Goal: Task Accomplishment & Management: Check status

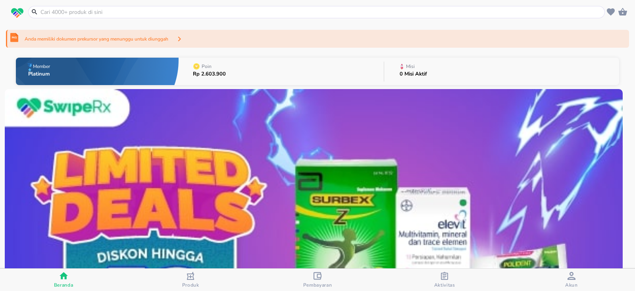
click at [228, 42] on div "Anda memiliki dokumen prekursor yang menunggu untuk diunggah" at bounding box center [317, 39] width 623 height 18
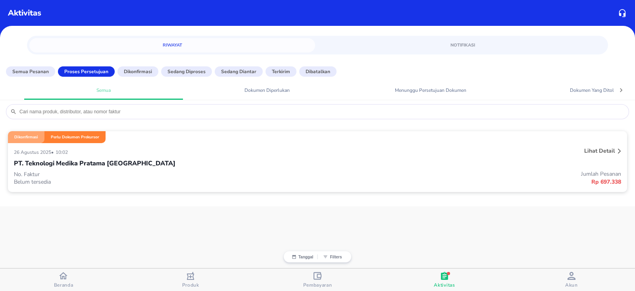
click at [249, 165] on div "PT. Teknologi Medika Pratama [GEOGRAPHIC_DATA]" at bounding box center [317, 162] width 607 height 13
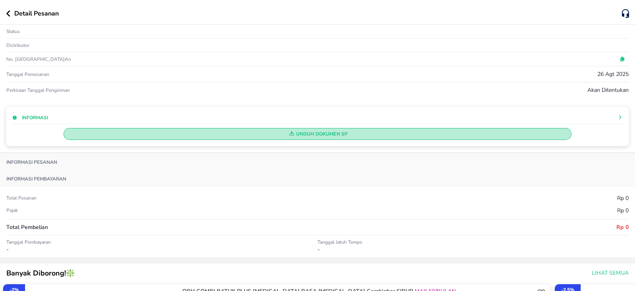
click at [303, 135] on span "Unduh Dokumen SP" at bounding box center [317, 134] width 501 height 10
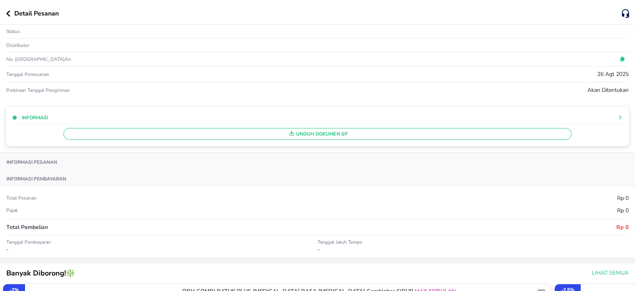
click at [11, 20] on div "Detail Pesanan" at bounding box center [317, 12] width 635 height 25
click at [11, 13] on button "button" at bounding box center [10, 13] width 8 height 6
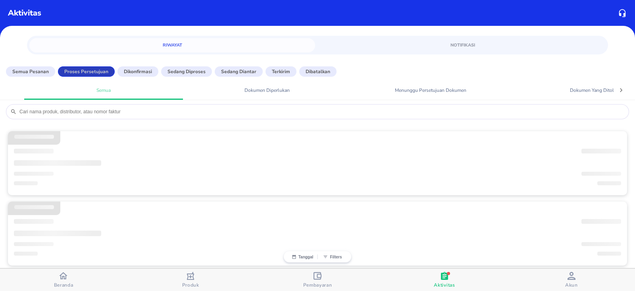
click at [94, 73] on p "Proses Persetujuan" at bounding box center [86, 71] width 44 height 7
click at [24, 72] on p "Semua Pesanan" at bounding box center [30, 71] width 37 height 7
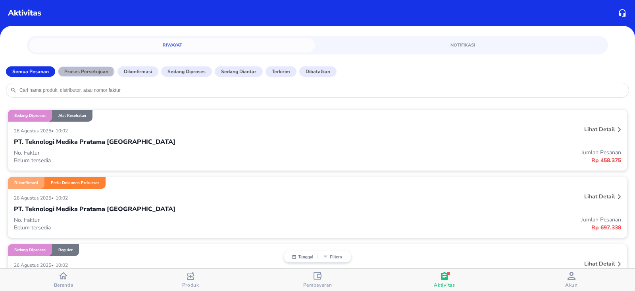
click at [77, 71] on p "Proses Persetujuan" at bounding box center [86, 71] width 44 height 7
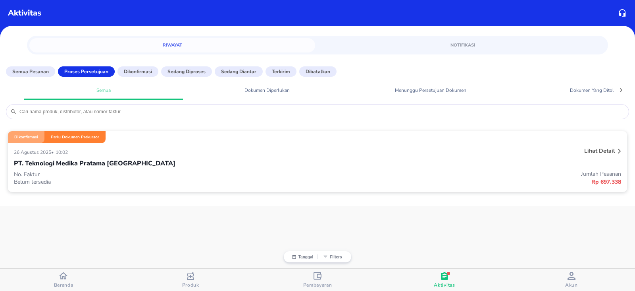
click at [99, 158] on p "PT. Teknologi Medika Pratama [GEOGRAPHIC_DATA]" at bounding box center [95, 163] width 162 height 10
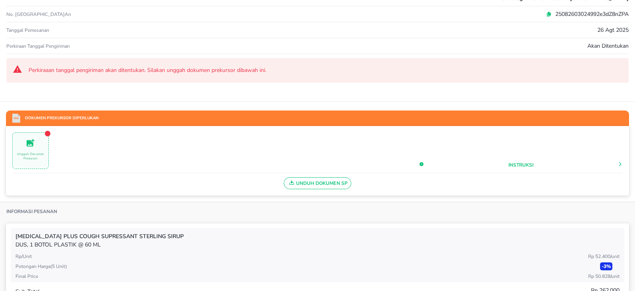
scroll to position [61, 0]
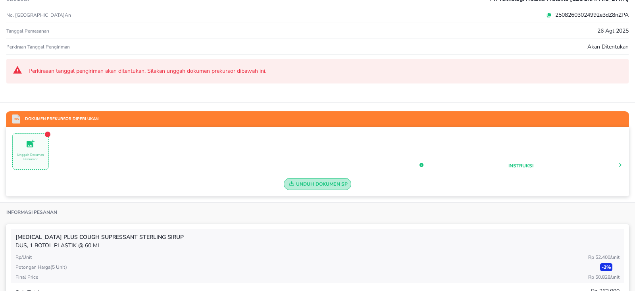
click at [300, 183] on span "Unduh Dokumen SP" at bounding box center [317, 184] width 61 height 10
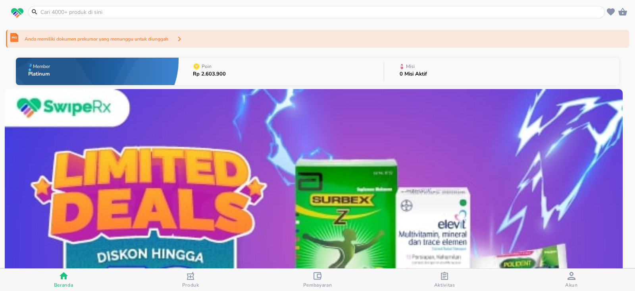
click at [300, 281] on span "Pembayaran" at bounding box center [317, 279] width 122 height 16
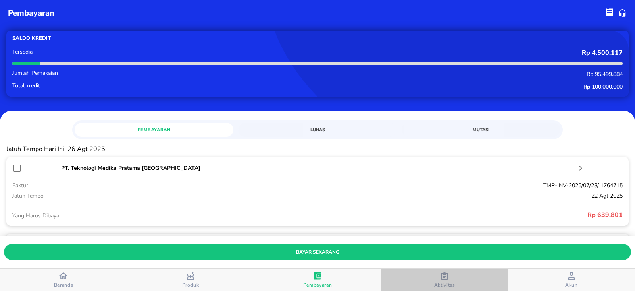
click at [448, 275] on div "Aktivitas" at bounding box center [444, 279] width 21 height 16
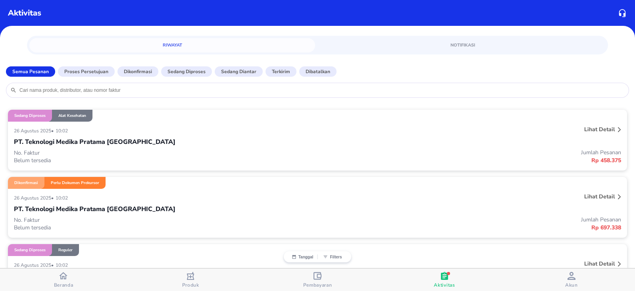
scroll to position [49, 0]
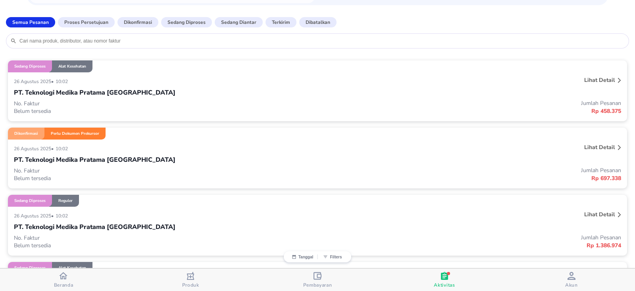
click at [608, 144] on div "Lihat detail" at bounding box center [600, 147] width 34 height 11
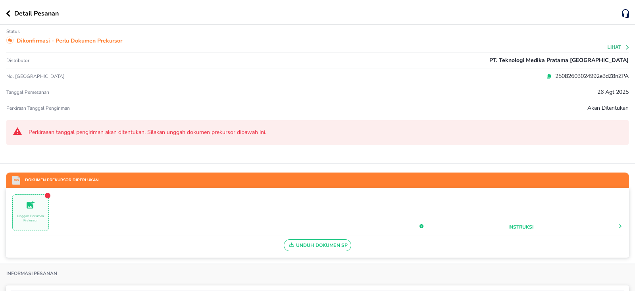
click at [4, 13] on div "Detail Pesanan" at bounding box center [317, 12] width 635 height 25
click at [8, 13] on icon "button" at bounding box center [8, 13] width 4 height 6
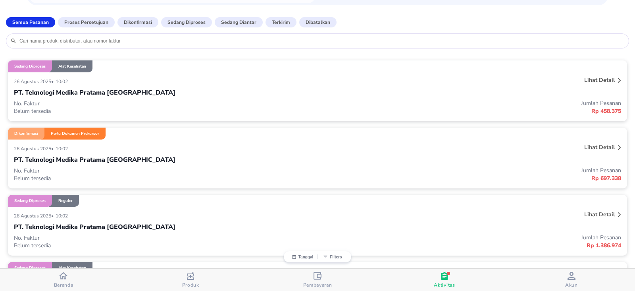
click at [607, 148] on div "Lihat detail" at bounding box center [600, 147] width 34 height 11
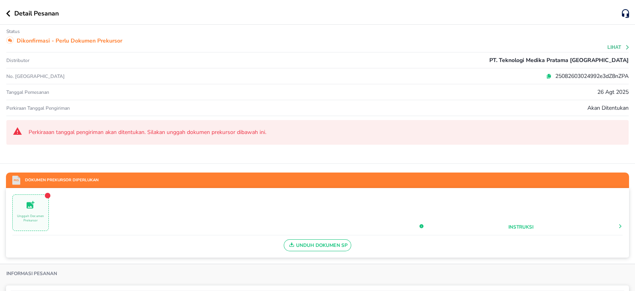
scroll to position [254, 0]
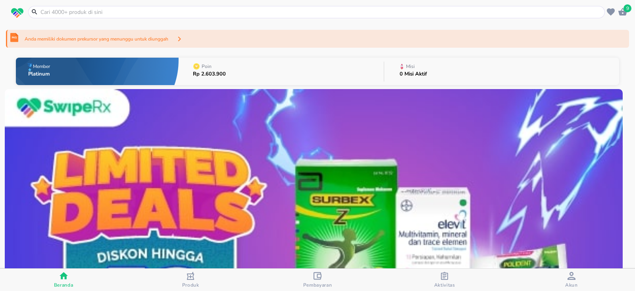
click at [333, 273] on span "Pembayaran" at bounding box center [317, 279] width 122 height 16
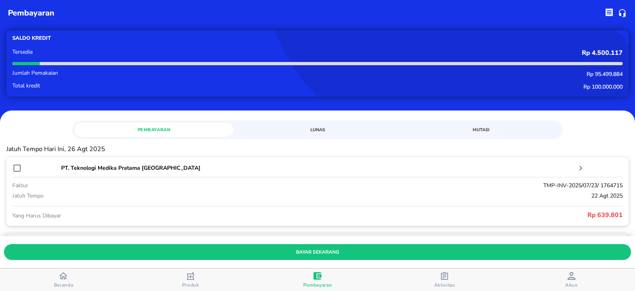
click at [293, 135] on button "Lunas" at bounding box center [317, 130] width 159 height 14
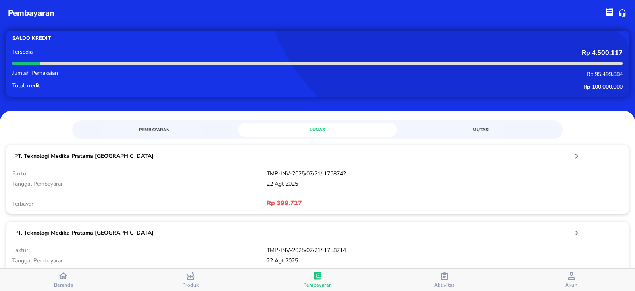
click at [431, 277] on span "Aktivitas" at bounding box center [444, 279] width 122 height 16
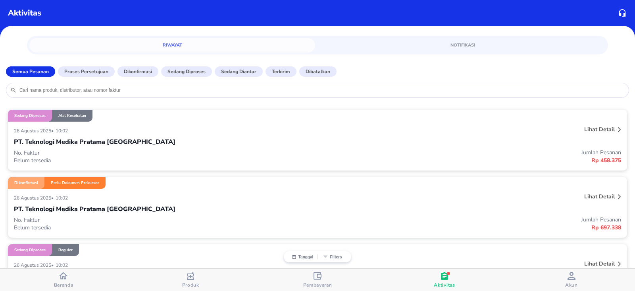
click at [173, 72] on p "Sedang diproses" at bounding box center [186, 71] width 38 height 7
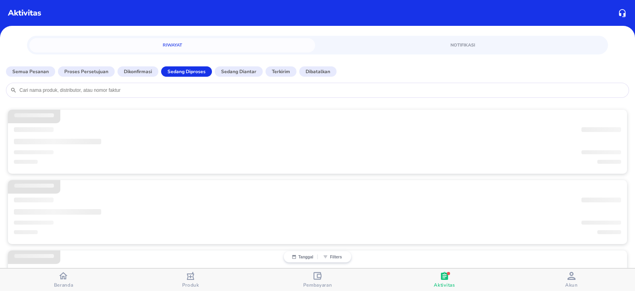
click at [88, 72] on p "Proses Persetujuan" at bounding box center [86, 71] width 44 height 7
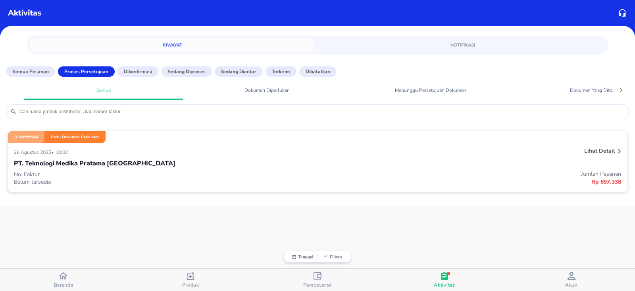
click at [142, 162] on div "PT. Teknologi Medika Pratama [GEOGRAPHIC_DATA]" at bounding box center [317, 162] width 607 height 13
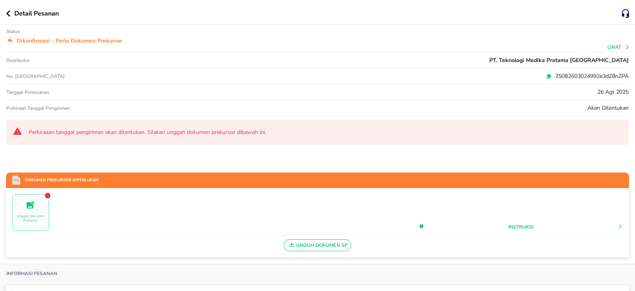
click at [535, 80] on div "25082603024992e3dZ8nZPA" at bounding box center [421, 76] width 415 height 8
click at [548, 74] on icon at bounding box center [549, 75] width 3 height 4
